Goal: Find specific page/section: Find specific page/section

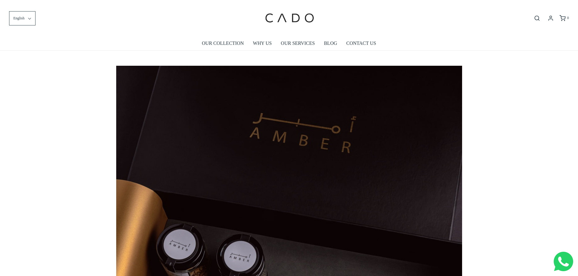
scroll to position [0, 1382]
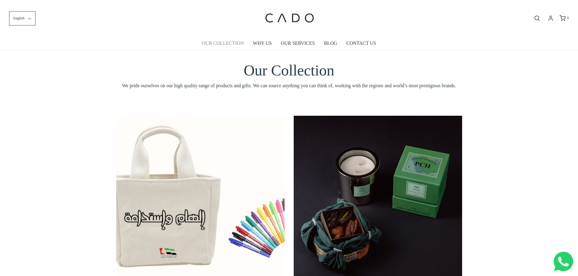
click at [229, 41] on link "OUR COLLECTION" at bounding box center [223, 43] width 42 height 14
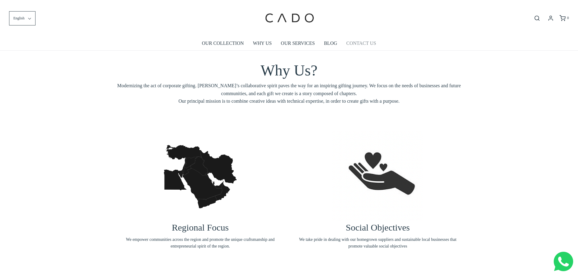
click at [360, 39] on link "CONTACT US" at bounding box center [361, 43] width 30 height 14
